Goal: Information Seeking & Learning: Learn about a topic

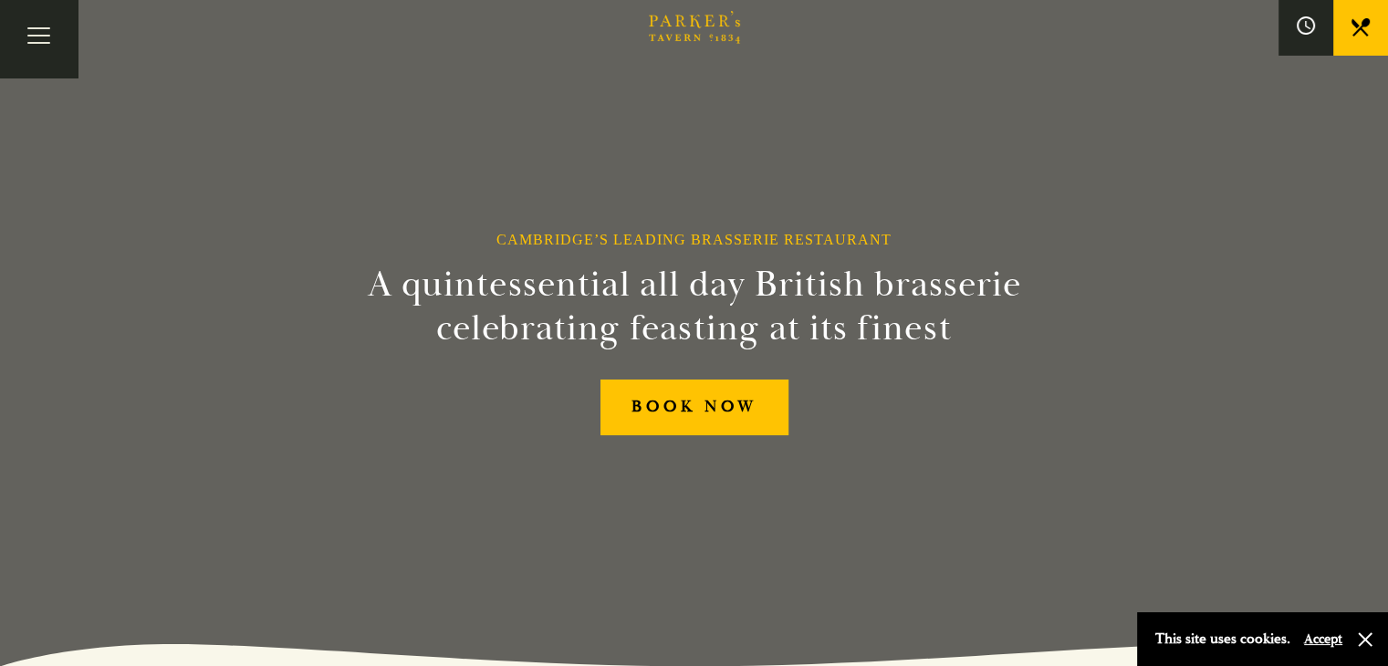
click at [0, 0] on link "Restaurant" at bounding box center [0, 0] width 0 height 0
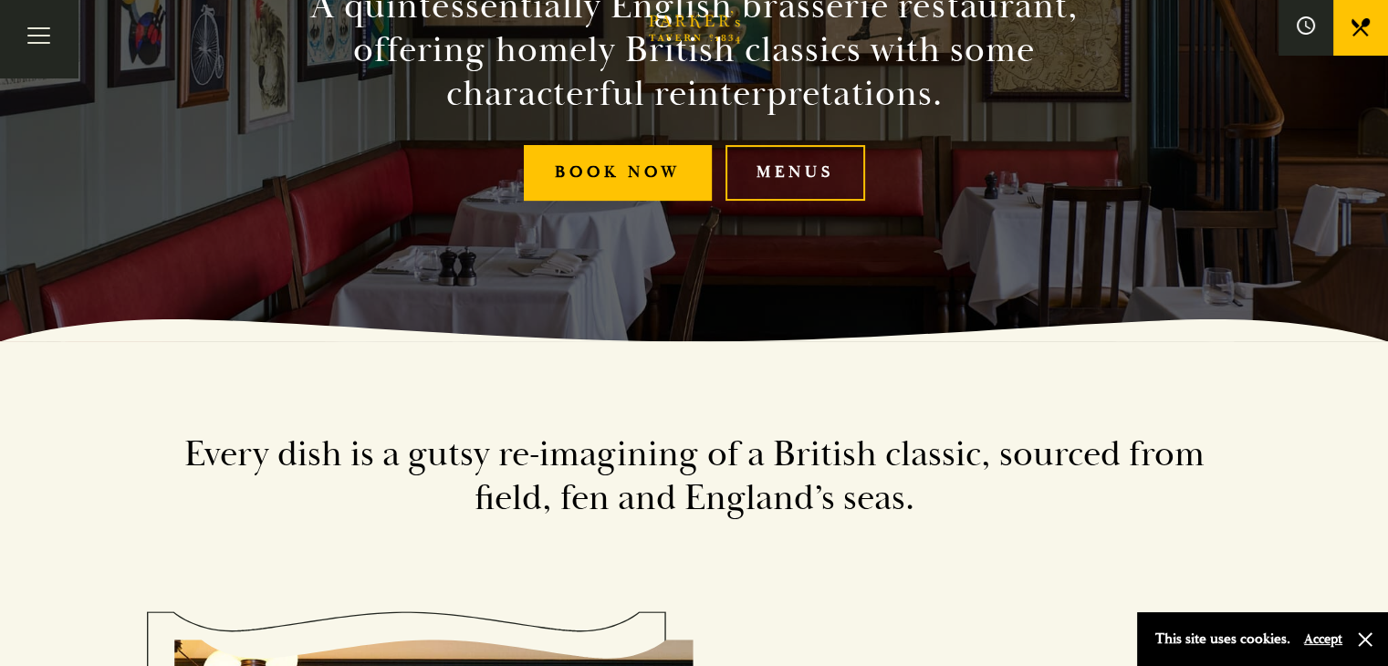
scroll to position [330, 0]
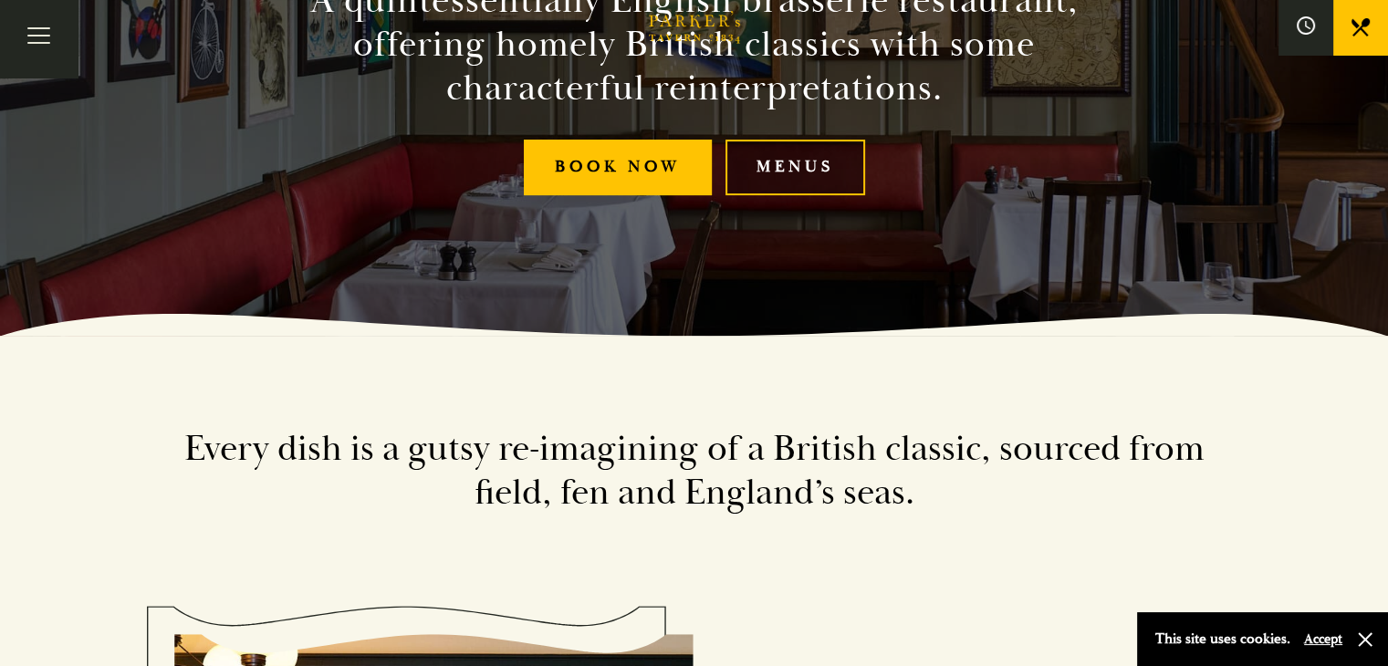
click at [841, 168] on link "Menus" at bounding box center [796, 168] width 140 height 56
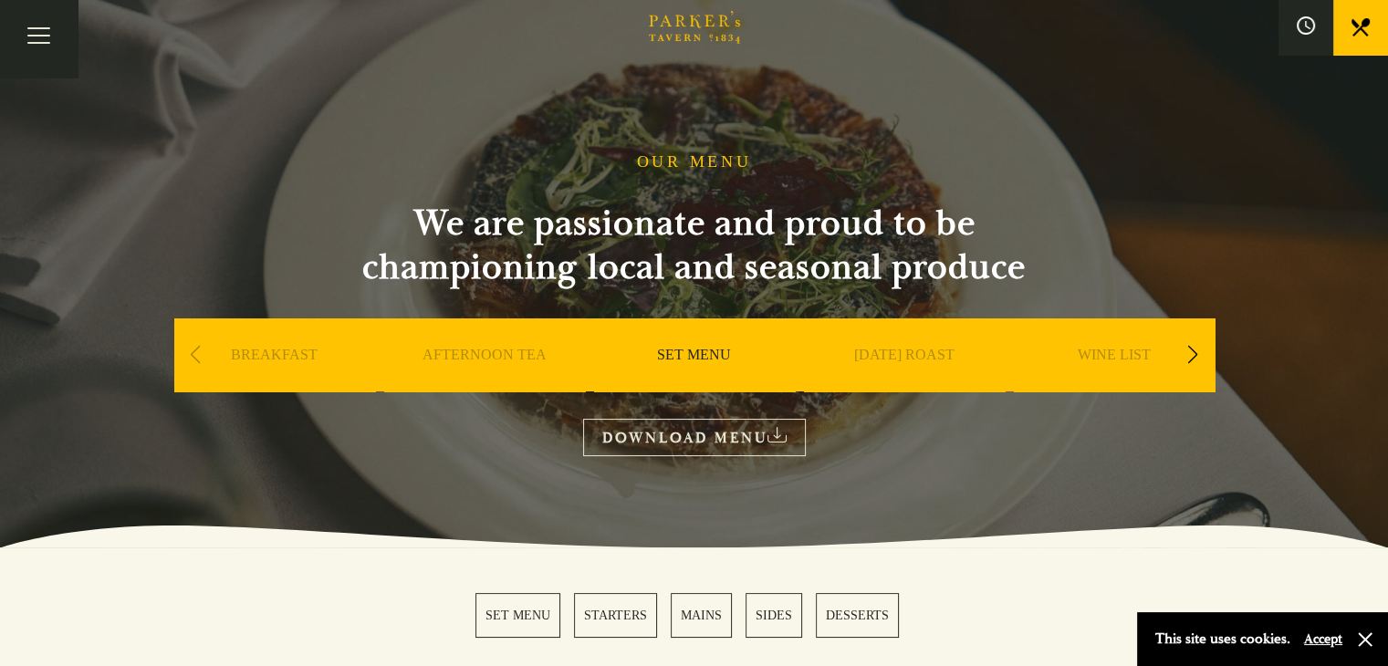
click at [195, 351] on div "Previous slide" at bounding box center [195, 355] width 25 height 40
click at [417, 366] on div "AFTERNOON TEA" at bounding box center [484, 383] width 201 height 128
click at [481, 351] on link "AFTERNOON TEA" at bounding box center [485, 382] width 124 height 73
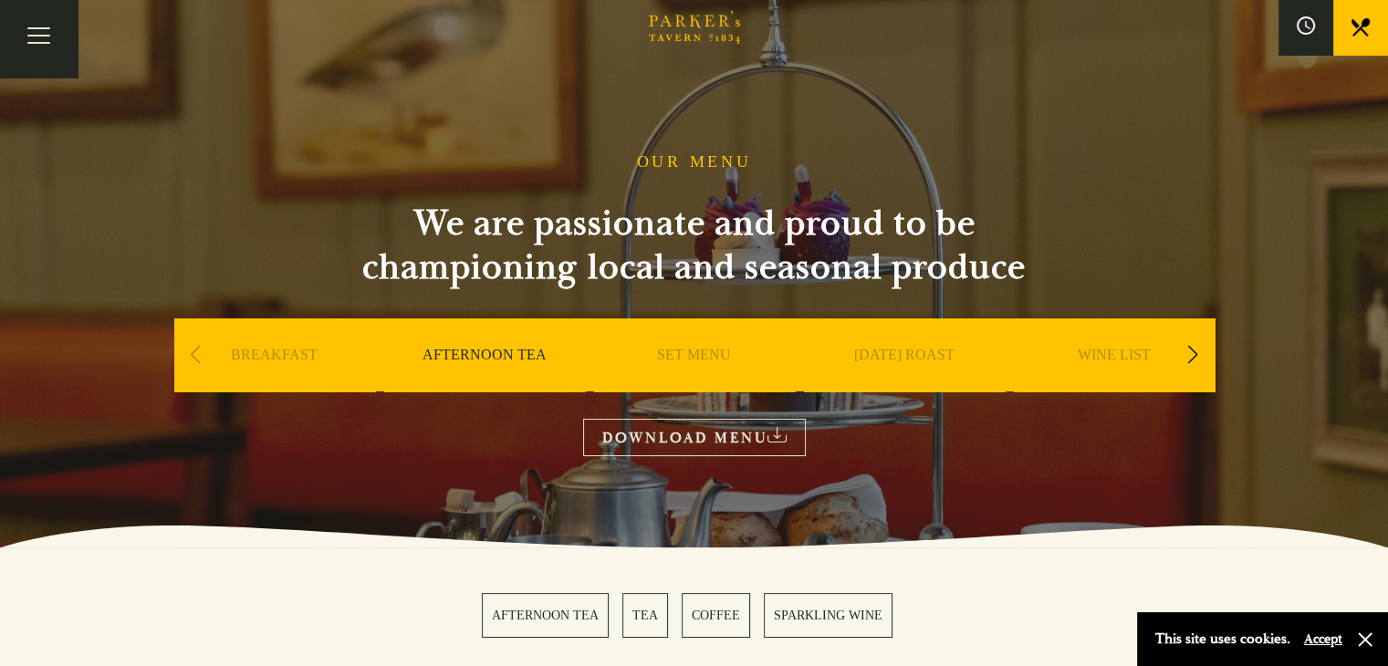
click at [909, 351] on link "SUNDAY ROAST" at bounding box center [904, 382] width 100 height 73
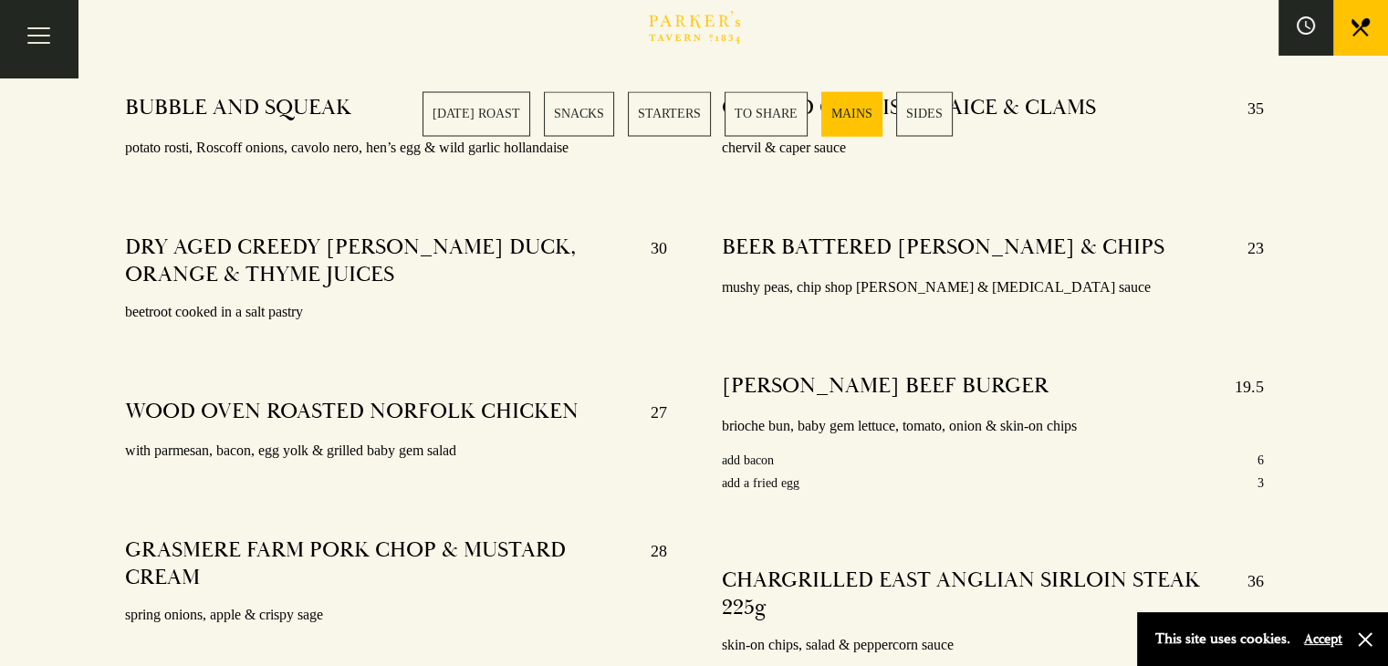
scroll to position [3098, 0]
